Goal: Check status: Check status

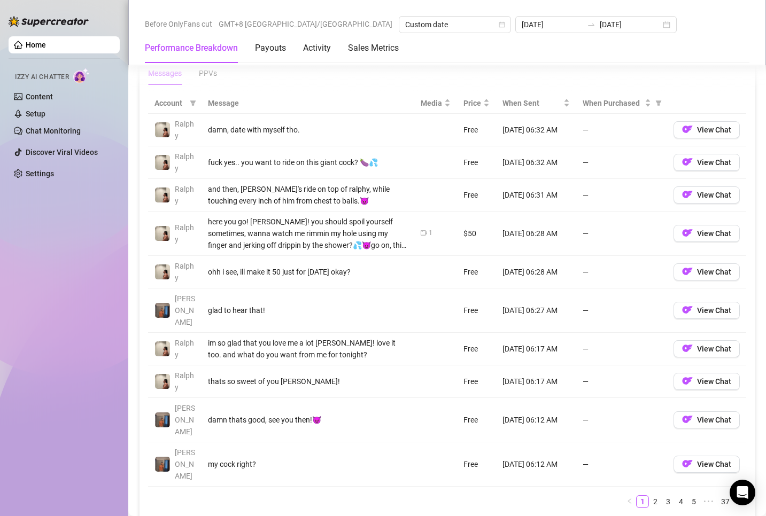
scroll to position [962, 0]
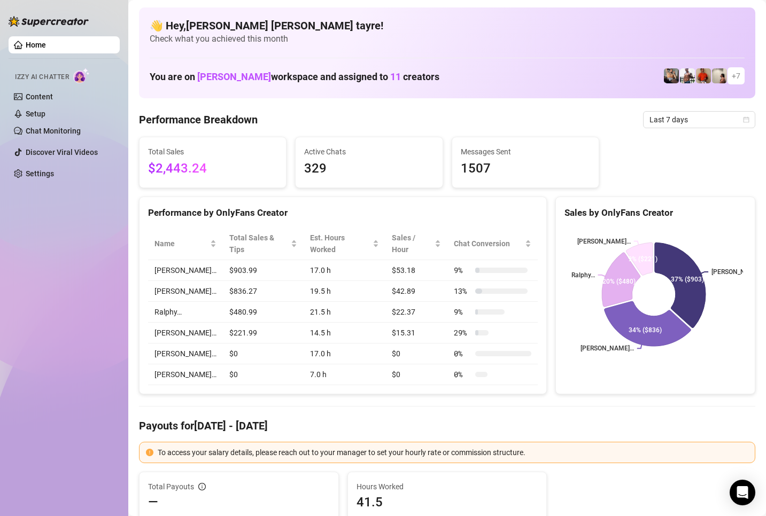
click at [658, 116] on span "Last 7 days" at bounding box center [698, 120] width 99 height 16
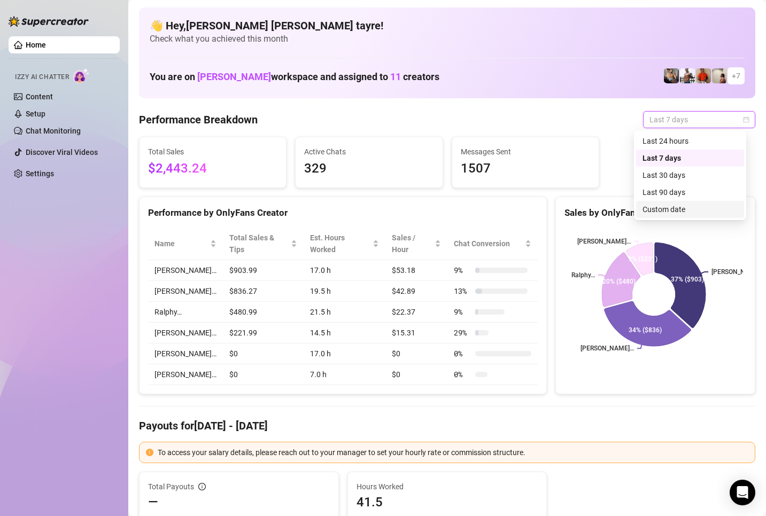
click at [668, 210] on div "Custom date" at bounding box center [689, 210] width 95 height 12
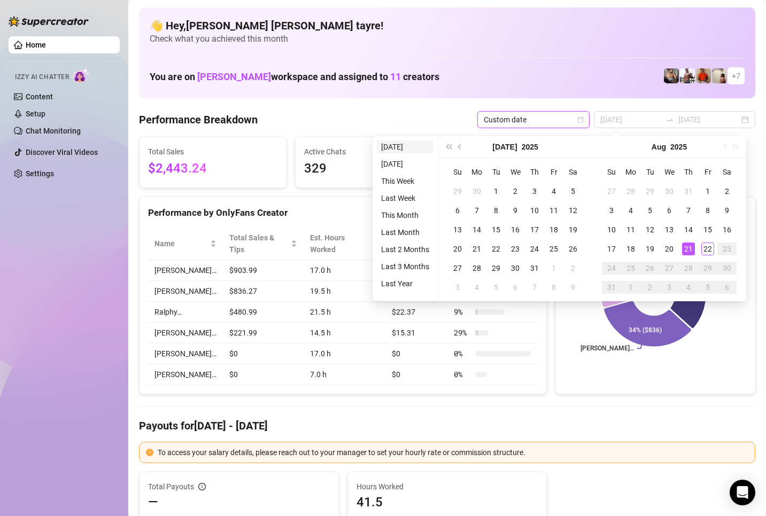
type input "[DATE]"
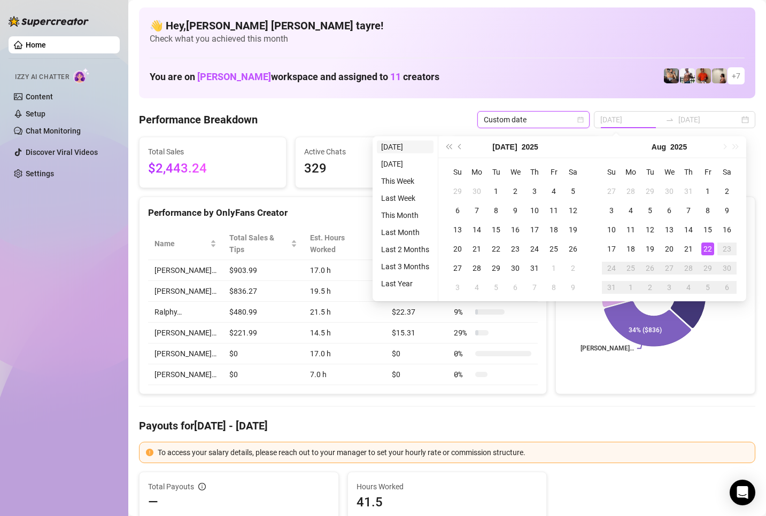
click at [408, 145] on li "[DATE]" at bounding box center [405, 147] width 57 height 13
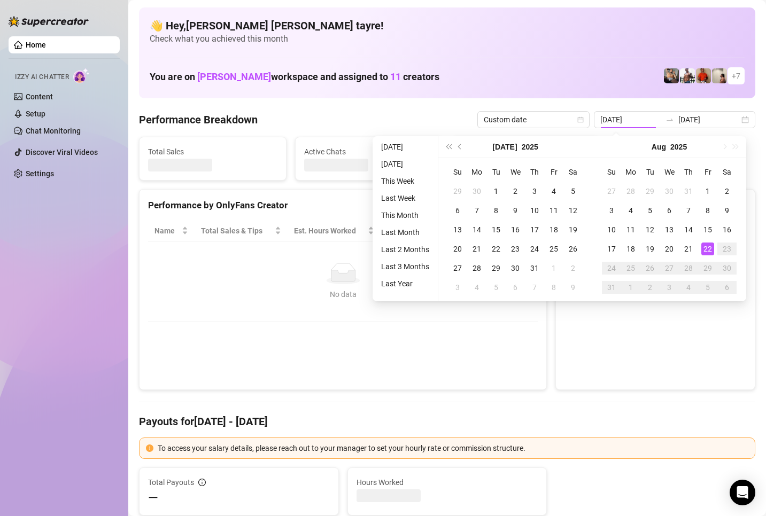
type input "[DATE]"
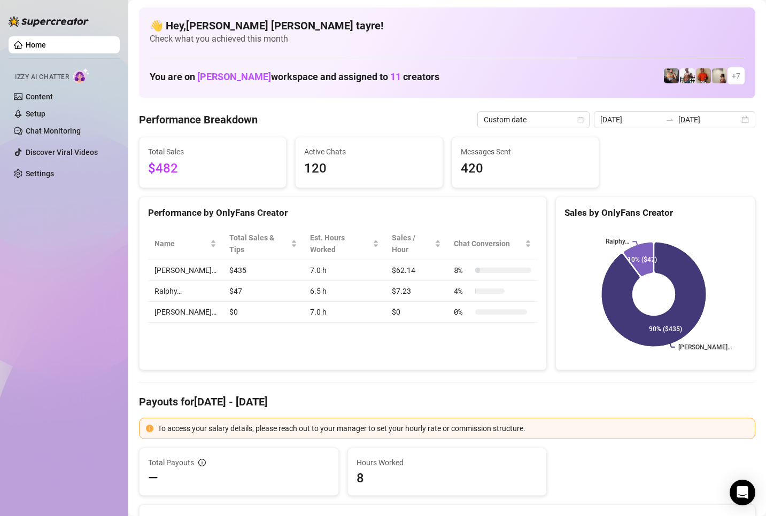
click at [84, 324] on div "Home Izzy AI Chatter Content Setup Chat Monitoring Discover Viral Videos Settin…" at bounding box center [64, 253] width 111 height 506
